Goal: Navigation & Orientation: Find specific page/section

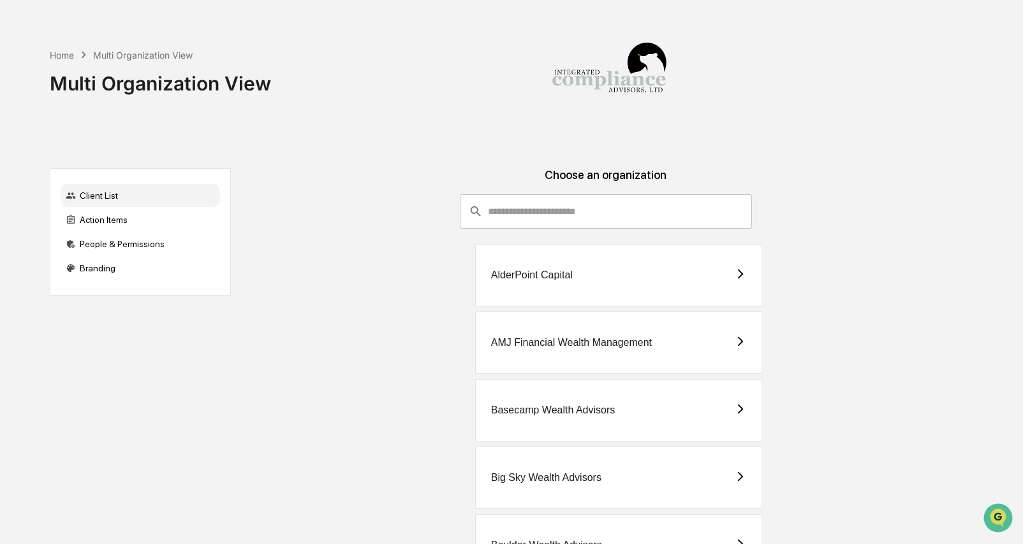
click at [616, 216] on input "consultant-dashboard__filter-organizations-search-bar" at bounding box center [619, 211] width 263 height 34
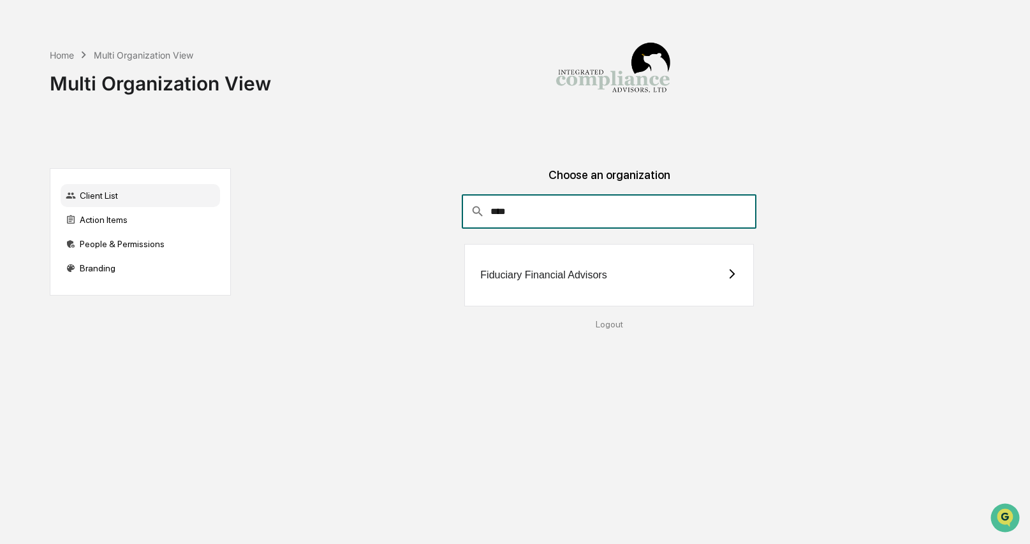
type input "****"
click at [601, 271] on div "Fiduciary Financial Advisors" at bounding box center [543, 275] width 126 height 11
